Goal: Consume media (video, audio)

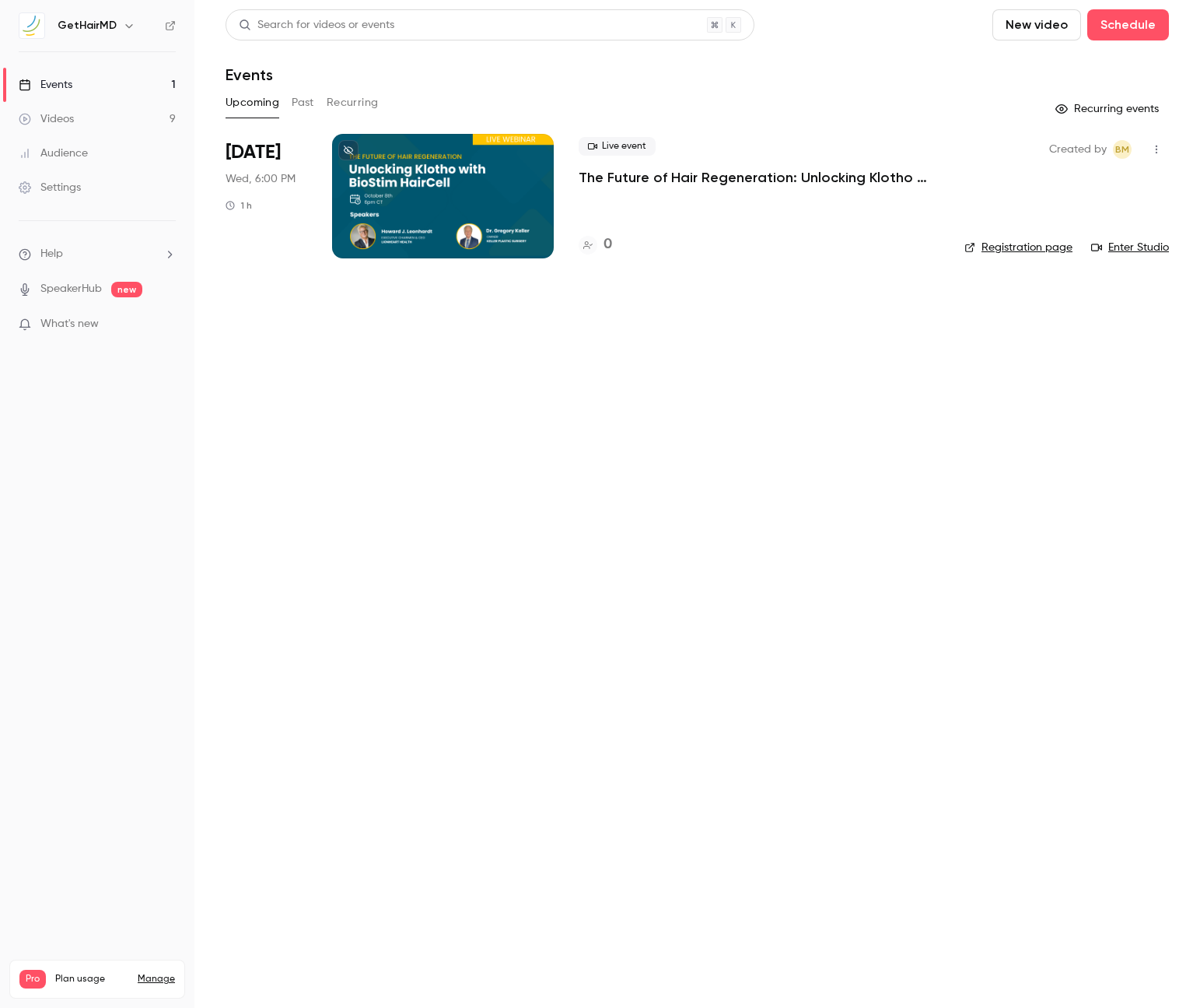
click at [94, 120] on link "Videos 9" at bounding box center [97, 119] width 195 height 34
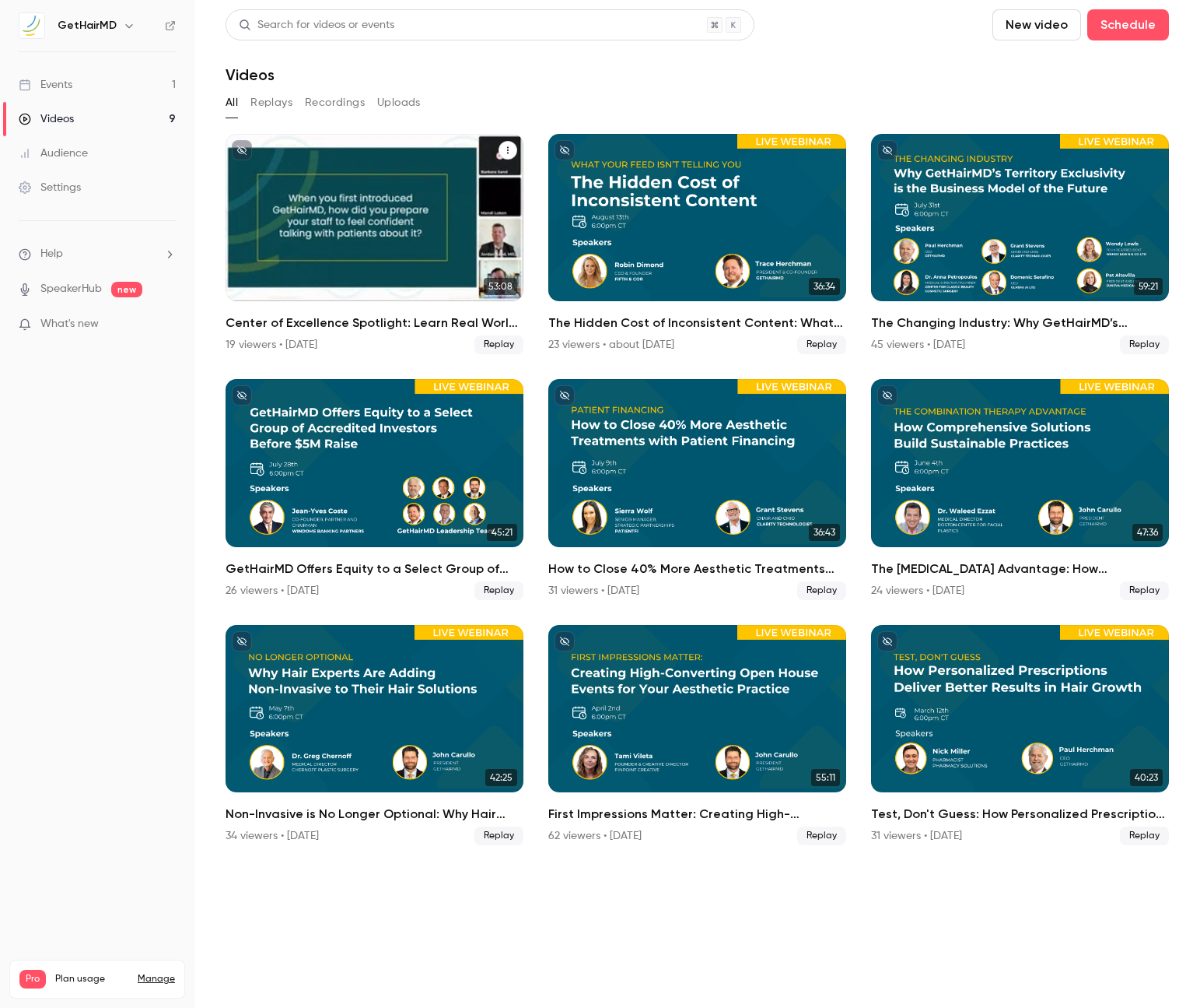
click at [378, 226] on div "Center of Excellence Spotlight: Learn Real World Success from a Top GetHairMD P…" at bounding box center [373, 217] width 298 height 167
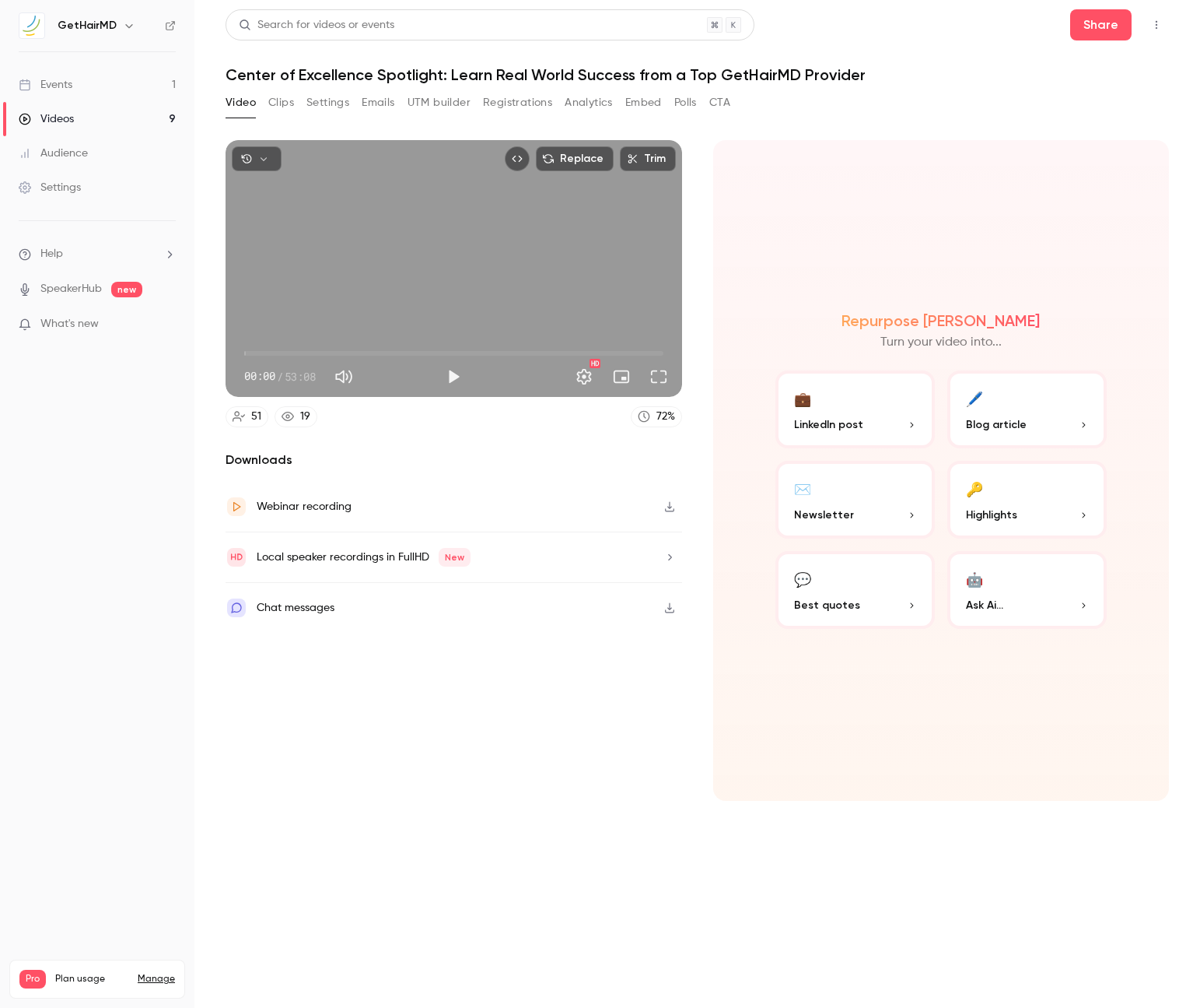
click at [408, 97] on button "UTM builder" at bounding box center [439, 103] width 63 height 25
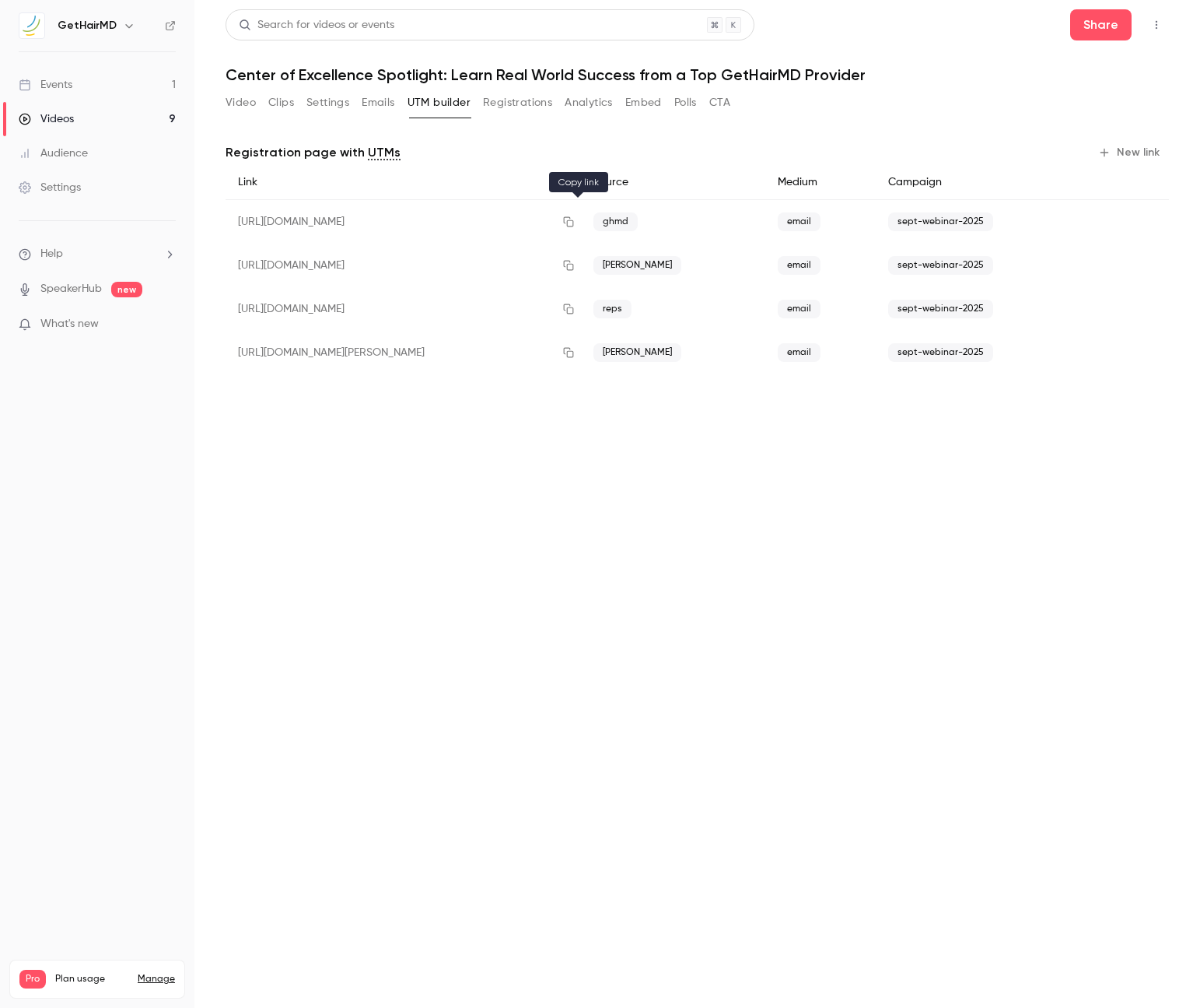
click at [575, 223] on icon "button" at bounding box center [568, 222] width 10 height 10
